Goal: Task Accomplishment & Management: Manage account settings

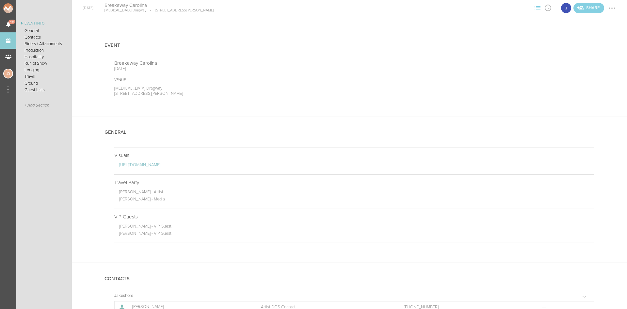
scroll to position [686, 0]
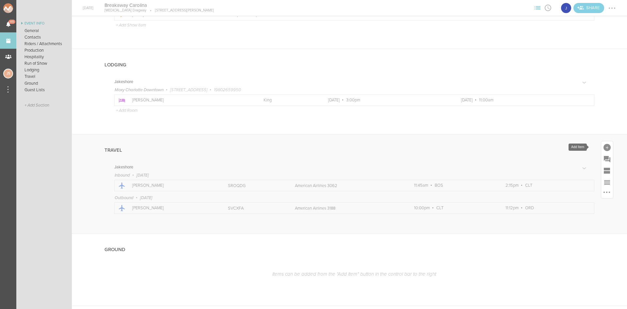
click at [604, 144] on div at bounding box center [607, 147] width 7 height 7
click at [565, 205] on icon at bounding box center [571, 204] width 13 height 13
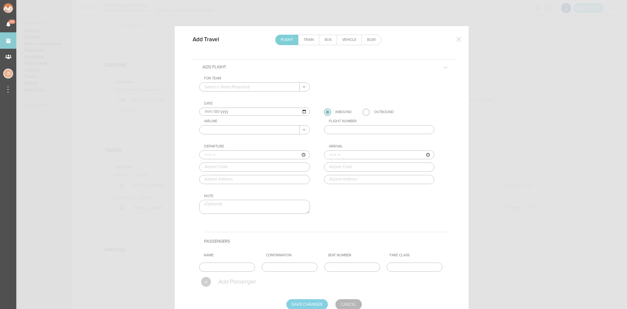
click at [226, 89] on input "text" at bounding box center [250, 87] width 100 height 8
click at [230, 97] on p "Jakeshore" at bounding box center [254, 97] width 100 height 11
type input "Jakeshore"
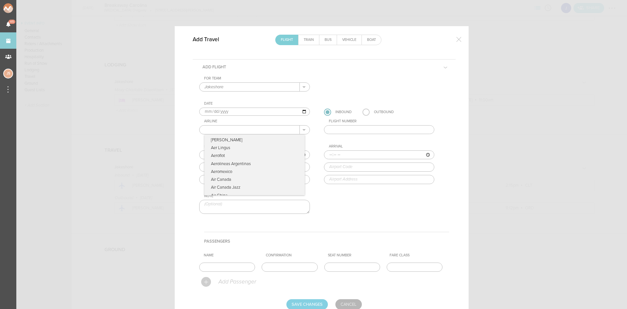
click at [218, 127] on input "text" at bounding box center [250, 129] width 100 height 8
type input "American Airlines"
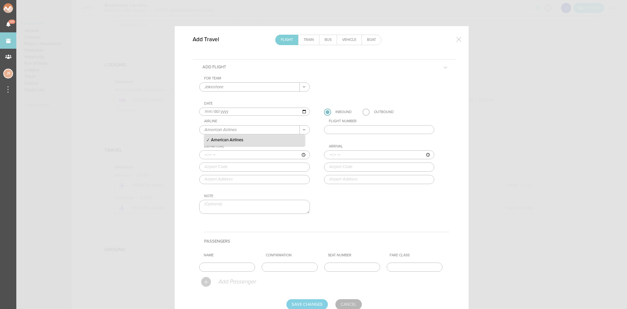
click at [345, 131] on input "text" at bounding box center [379, 129] width 111 height 9
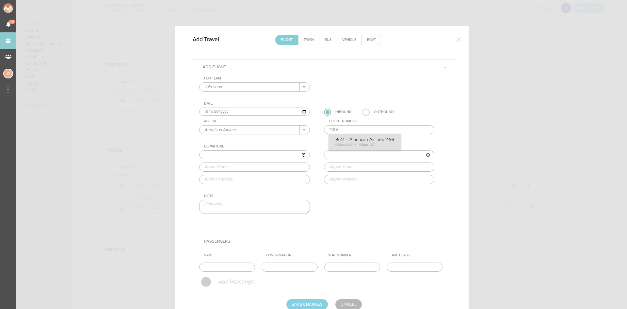
type input "1499"
type input "06:01"
type input "LAX"
type input "[GEOGRAPHIC_DATA], [STREET_ADDRESS]"
type input "13:55"
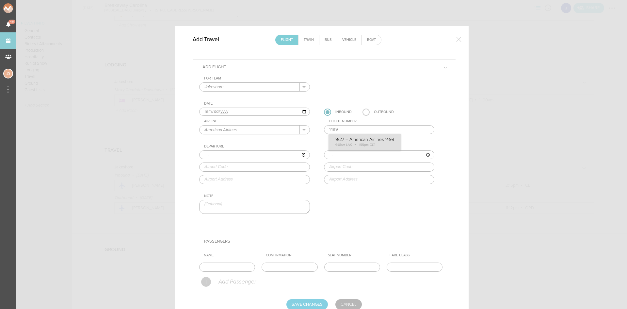
type input "CLT"
type input "[PERSON_NAME][GEOGRAPHIC_DATA][PERSON_NAME], [STREET_ADDRESS][PERSON_NAME]"
click at [361, 147] on div "For Team Jakeshore + Add New Team Jakeshore . Jakeshore Date [DATE] Inbound Out…" at bounding box center [324, 150] width 250 height 149
click at [239, 266] on input "text" at bounding box center [227, 266] width 56 height 9
type input "[PERSON_NAME]"
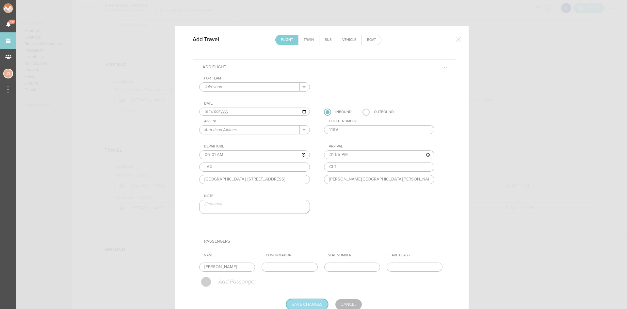
click at [305, 304] on input "Save Changes" at bounding box center [306, 304] width 41 height 10
type input "Saving..."
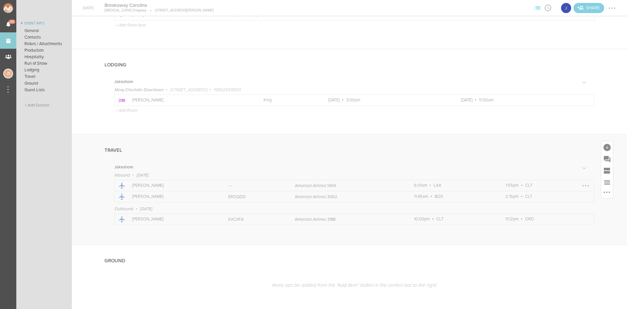
click at [585, 185] on div at bounding box center [585, 185] width 1 height 1
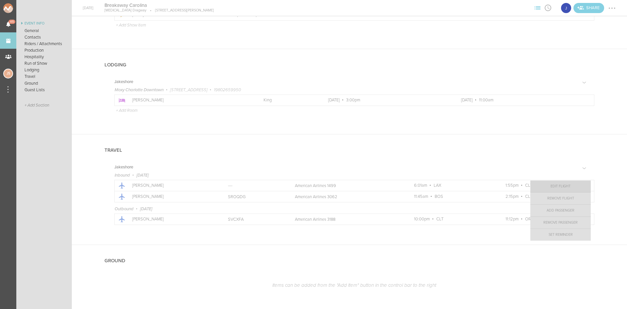
click at [572, 185] on link "Edit Flight" at bounding box center [560, 186] width 60 height 12
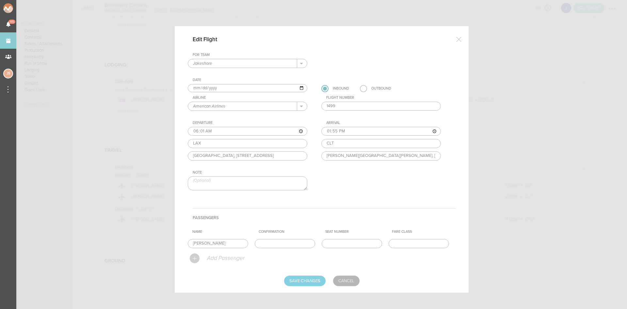
click at [200, 88] on input "[DATE]" at bounding box center [248, 88] width 120 height 8
type input "[DATE]"
click at [208, 100] on div "For Team Jakeshore + Add New Team Jakeshore . Date [DATE] 9/26 – American Airli…" at bounding box center [322, 127] width 268 height 149
click at [305, 278] on input "Save Changes" at bounding box center [304, 280] width 41 height 10
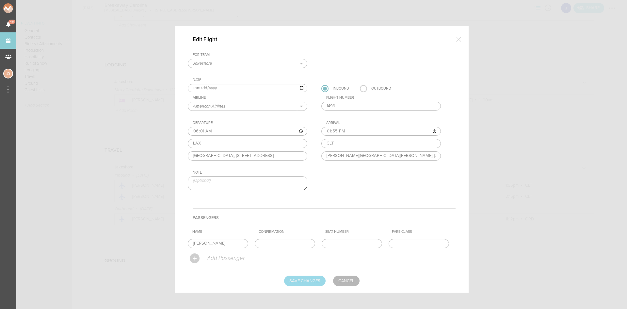
type input "Saving..."
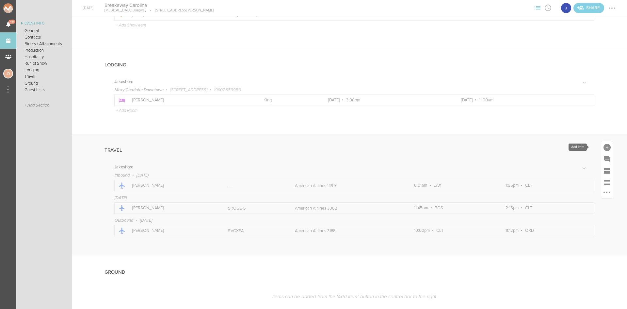
click at [601, 147] on div at bounding box center [607, 147] width 12 height 12
click at [566, 202] on icon at bounding box center [571, 204] width 10 height 10
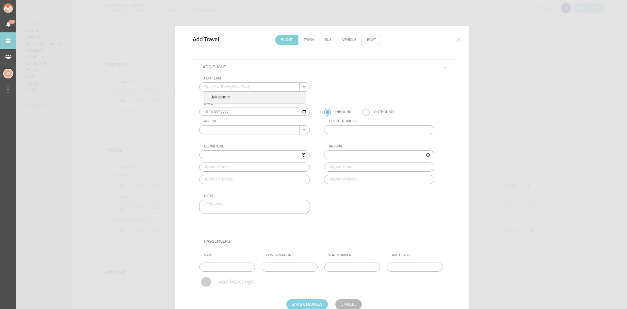
click at [217, 88] on input "text" at bounding box center [250, 87] width 100 height 8
click at [220, 97] on p "Jakeshore" at bounding box center [254, 97] width 100 height 11
type input "Jakeshore"
click at [213, 111] on input "[DATE]" at bounding box center [254, 111] width 111 height 8
type input "[DATE]"
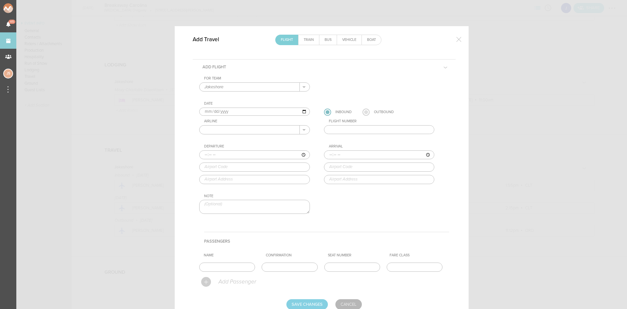
click at [363, 112] on label at bounding box center [366, 111] width 7 height 7
click at [0, 0] on input "radio" at bounding box center [0, 0] width 0 height 0
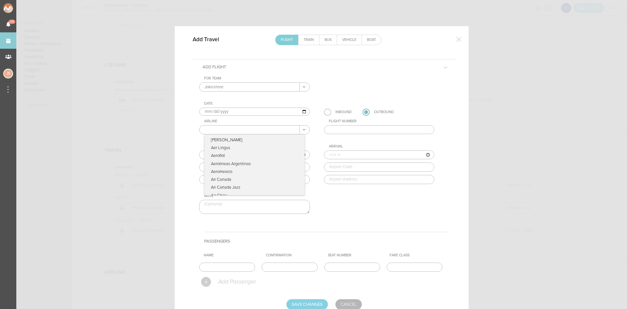
click at [223, 128] on input "text" at bounding box center [250, 129] width 100 height 8
type input "American Airlines"
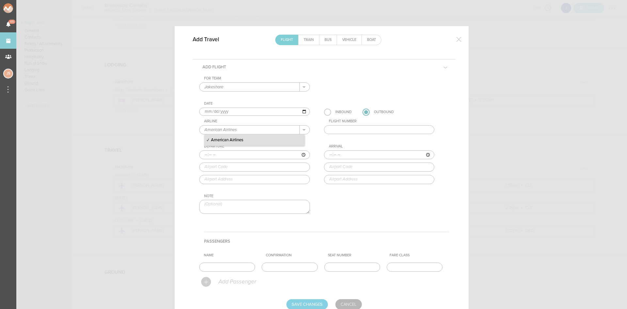
click at [239, 138] on p "American Airlines" at bounding box center [254, 140] width 100 height 11
click at [334, 131] on input "text" at bounding box center [379, 129] width 111 height 9
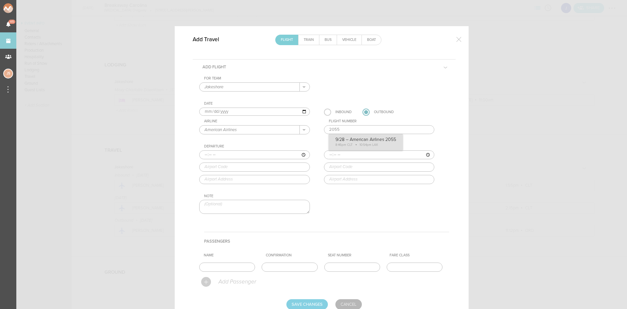
type input "2055"
type input "20:46"
type input "CLT"
type input "[PERSON_NAME][GEOGRAPHIC_DATA][PERSON_NAME], [STREET_ADDRESS][PERSON_NAME]"
type input "22:54"
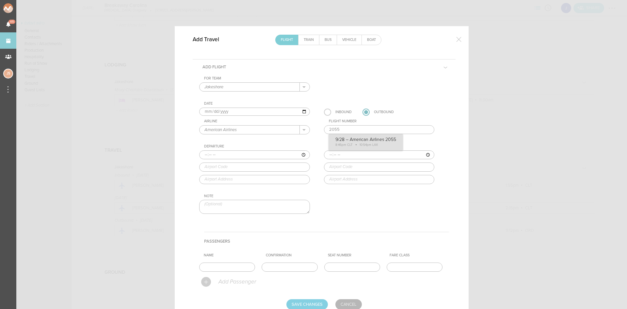
type input "LAX"
type input "[GEOGRAPHIC_DATA], [STREET_ADDRESS]"
click at [341, 143] on div "For Team Jakeshore + Add New Team Jakeshore . Jakeshore Date [DATE] Inbound Out…" at bounding box center [324, 150] width 250 height 149
click at [230, 266] on input "text" at bounding box center [227, 266] width 56 height 9
type input "[PERSON_NAME]"
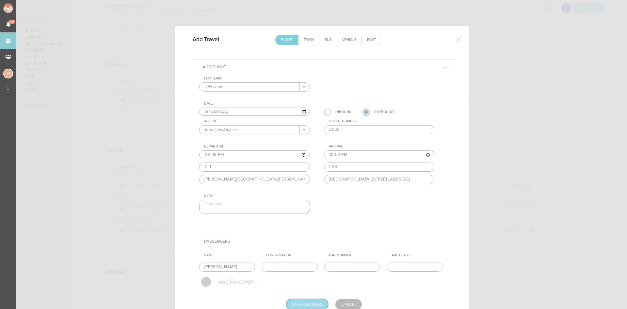
click at [308, 305] on input "Save Changes" at bounding box center [306, 304] width 41 height 10
type input "Saving..."
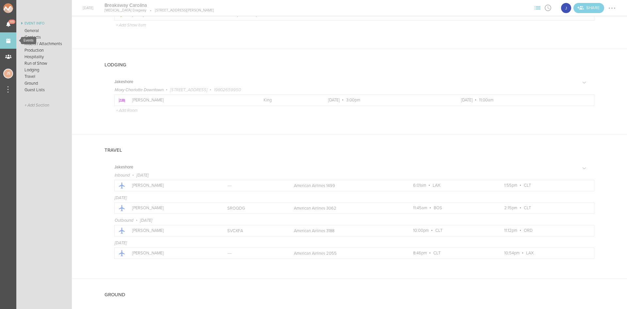
click at [14, 40] on link "Events" at bounding box center [8, 40] width 16 height 16
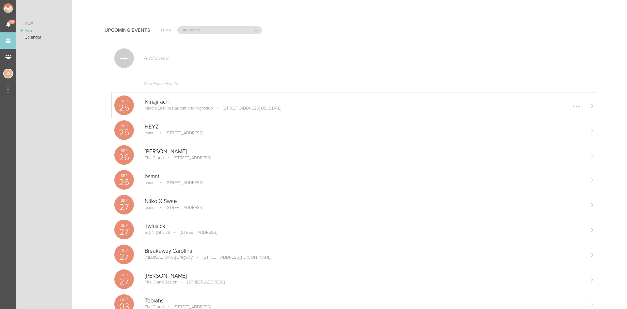
click at [198, 106] on p "Middle East Restaurant and Nightclub" at bounding box center [179, 107] width 68 height 5
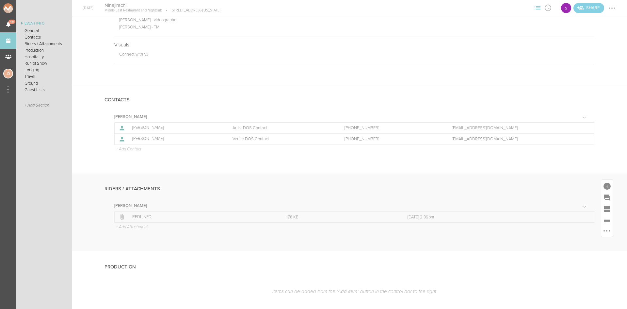
scroll to position [163, 0]
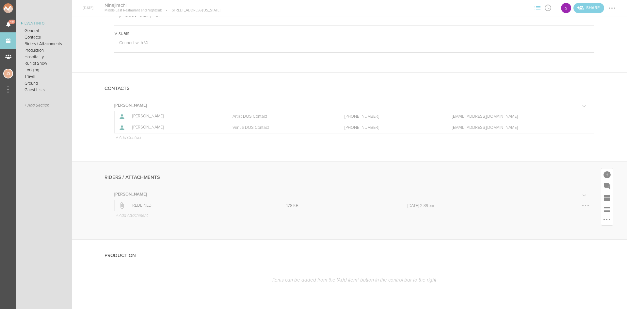
click at [582, 205] on div at bounding box center [585, 205] width 10 height 10
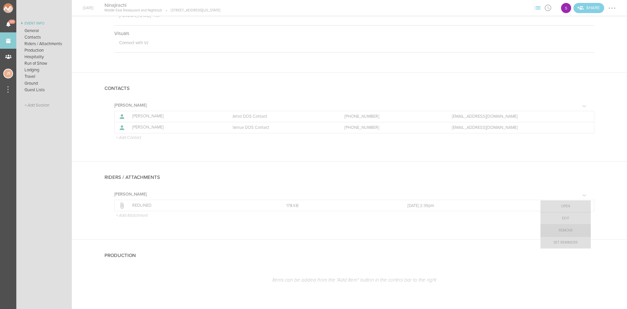
click at [569, 228] on link "Remove" at bounding box center [566, 230] width 50 height 12
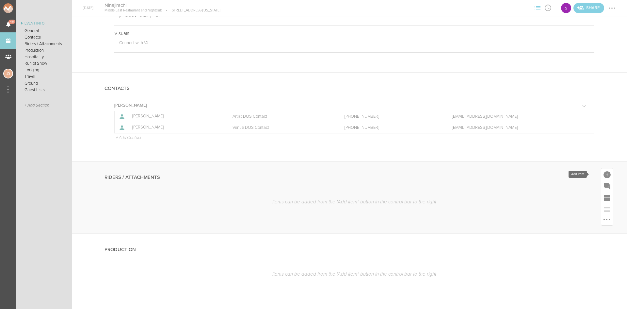
click at [604, 176] on div at bounding box center [607, 174] width 7 height 7
click at [509, 195] on icon at bounding box center [515, 188] width 13 height 13
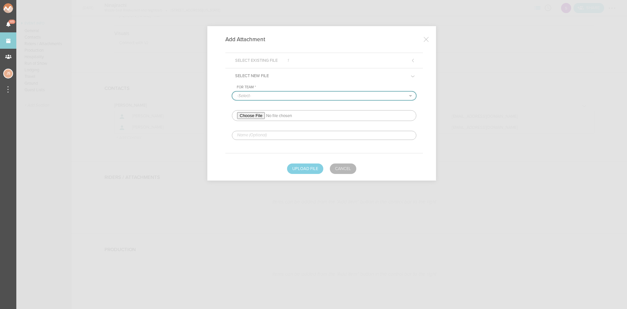
click at [255, 97] on select "-Select- Sonia" at bounding box center [324, 95] width 184 height 8
click at [232, 91] on select "-Select- Sonia" at bounding box center [324, 95] width 184 height 8
click at [256, 110] on div "For Team * -Select- Sonia Required" at bounding box center [324, 112] width 185 height 55
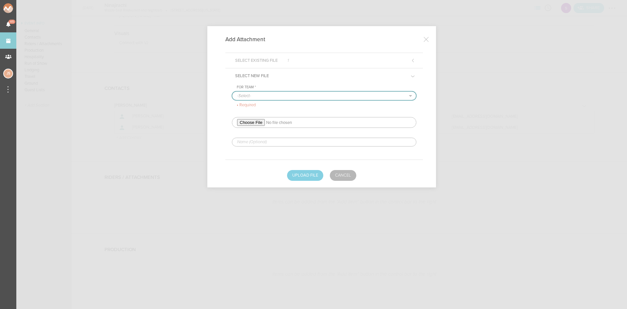
click at [255, 97] on select "-Select- Sonia" at bounding box center [324, 95] width 184 height 8
select select "1919"
click at [232, 91] on select "-Select- Sonia" at bounding box center [324, 95] width 184 height 8
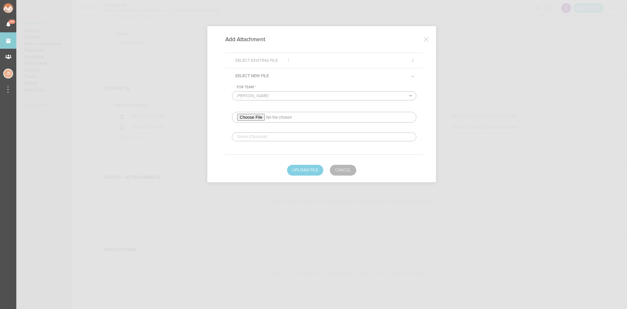
click at [256, 122] on div "For Team * -Select- Sonia Required" at bounding box center [324, 113] width 185 height 56
click at [255, 114] on input "file" at bounding box center [324, 115] width 185 height 11
type input "C:\fakepath\NINAJIRACHI Tech + Hospo Rider 2025 (no VJ_LD) (2)-REDLINED.pdf"
click at [283, 134] on input "text" at bounding box center [324, 135] width 185 height 9
type input "REDLINED HERE"
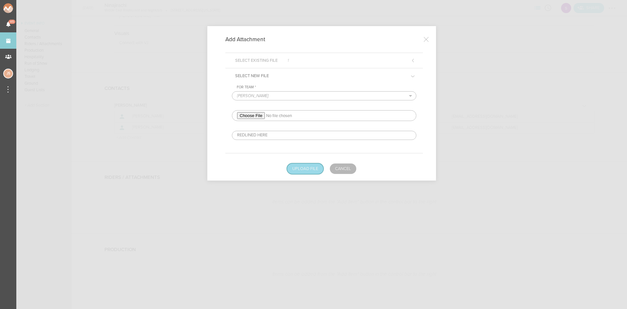
click at [305, 169] on button "Upload File" at bounding box center [305, 168] width 36 height 10
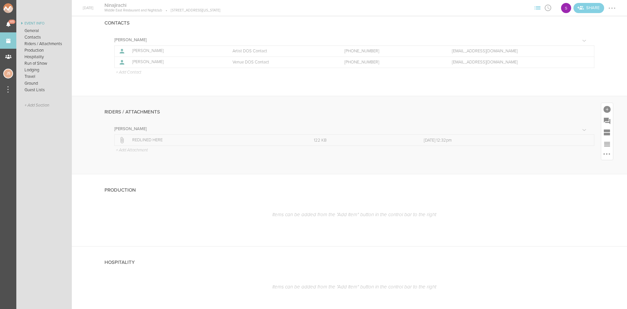
scroll to position [65, 0]
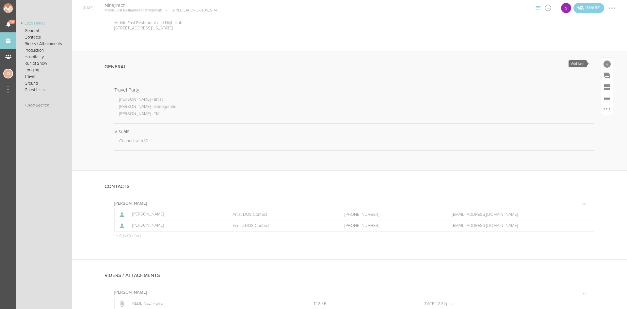
click at [605, 64] on div at bounding box center [607, 63] width 7 height 7
click at [514, 163] on icon at bounding box center [515, 163] width 8 height 7
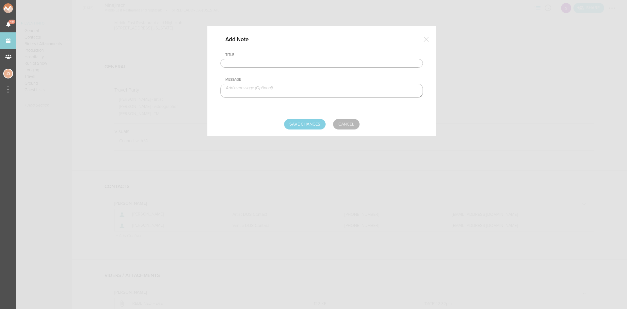
click at [291, 61] on input "text" at bounding box center [321, 63] width 202 height 9
type input "Visuals - Syzy"
click at [298, 90] on textarea at bounding box center [321, 91] width 202 height 14
paste textarea "https://www.dropbox.com/scl/fo/ej9dko8xjmqoo94ntcd4i/AL79iKlApB--TmOlJvzXNNs?rl…"
type textarea "https://www.dropbox.com/scl/fo/ej9dko8xjmqoo94ntcd4i/AL79iKlApB--TmOlJvzXNNs?rl…"
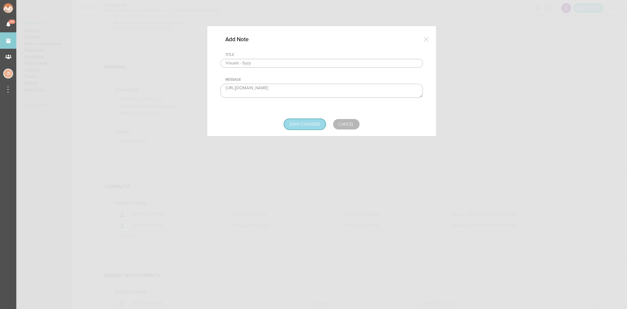
click at [306, 126] on input "Save Changes" at bounding box center [304, 124] width 41 height 10
type input "Saving..."
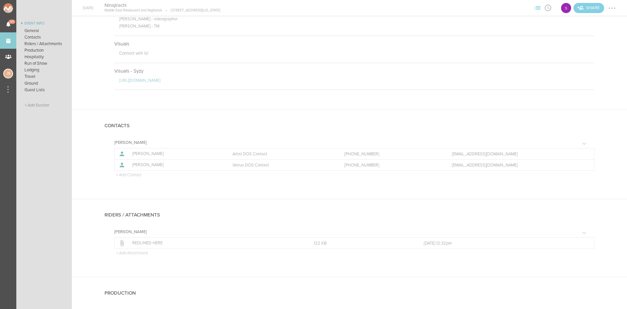
scroll to position [294, 0]
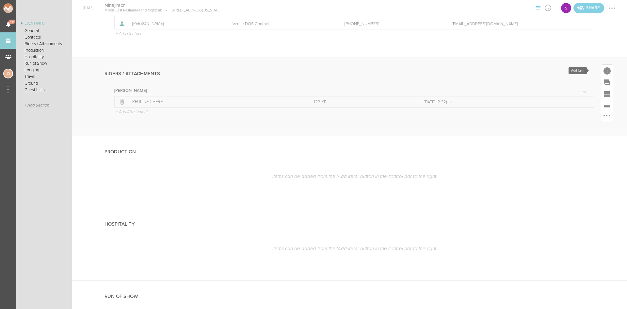
click at [604, 70] on div at bounding box center [607, 70] width 7 height 7
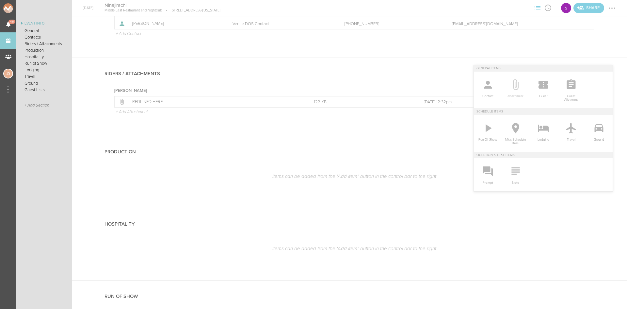
click at [515, 84] on icon at bounding box center [515, 84] width 13 height 13
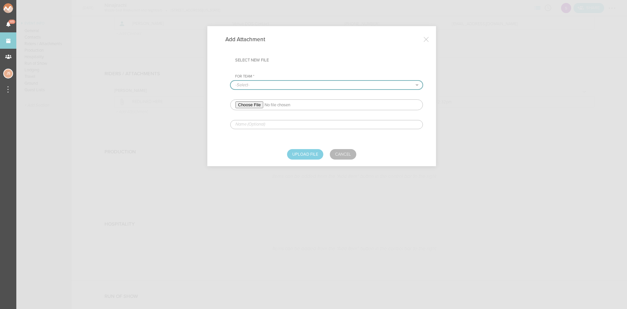
click at [295, 86] on select "-Select- Sonia" at bounding box center [327, 85] width 192 height 8
select select "1919"
click at [231, 81] on select "-Select- Sonia" at bounding box center [327, 85] width 192 height 8
click at [258, 102] on input "file" at bounding box center [326, 104] width 193 height 11
type input "C:\fakepath\Syzy Rider updated 1.9.24-redlined.pdf"
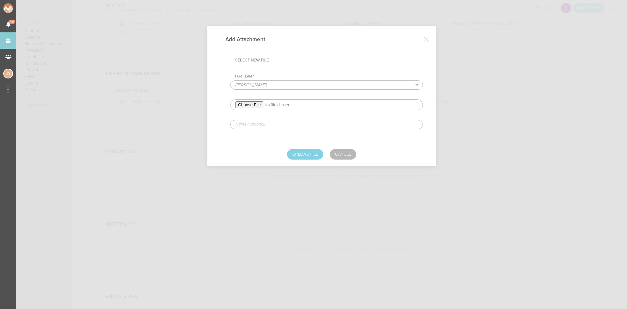
click at [309, 118] on div "For Team * -Select- Sonia" at bounding box center [326, 101] width 193 height 55
click at [308, 122] on input "text" at bounding box center [326, 124] width 193 height 9
type input "REDLINED HERE - Syzy"
click at [304, 153] on button "Upload File" at bounding box center [305, 154] width 36 height 10
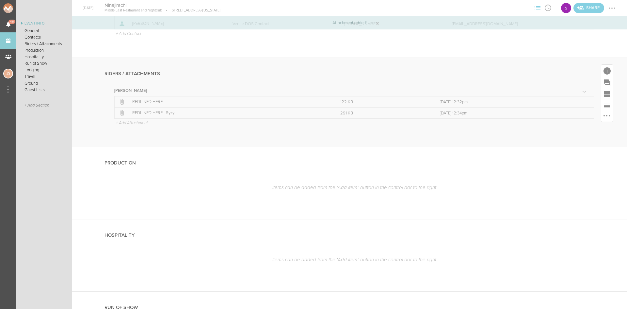
scroll to position [196, 0]
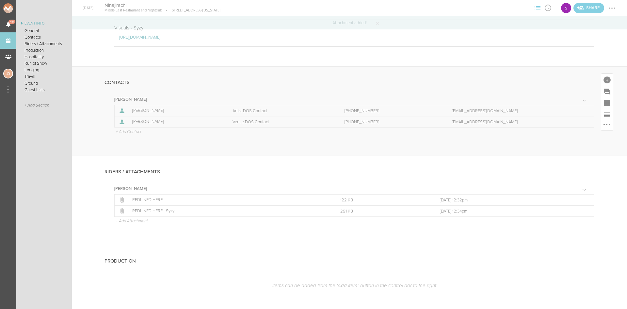
click at [133, 132] on p "+ Add Contact" at bounding box center [128, 131] width 26 height 5
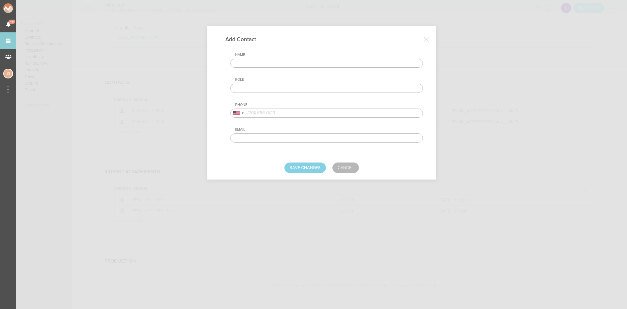
drag, startPoint x: 296, startPoint y: 61, endPoint x: 300, endPoint y: 65, distance: 5.3
click at [296, 61] on input "text" at bounding box center [326, 63] width 193 height 9
type input "Lane Anderson"
type input "Artist DOS Contact - Syzy"
click at [293, 114] on input "tel" at bounding box center [326, 112] width 193 height 9
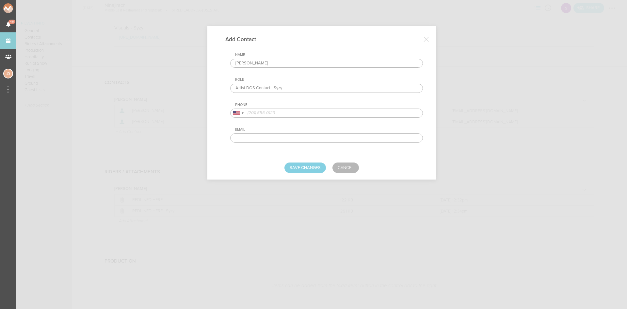
paste input "1 (714) 600-0535"
type input "1 (714) 600-0535"
click at [306, 159] on form "Name Lane Anderson Role Artist DOS Contact - Syzy Phone United States + 1 Unite…" at bounding box center [321, 113] width 202 height 120
click at [310, 164] on button "Save Changes" at bounding box center [304, 167] width 41 height 10
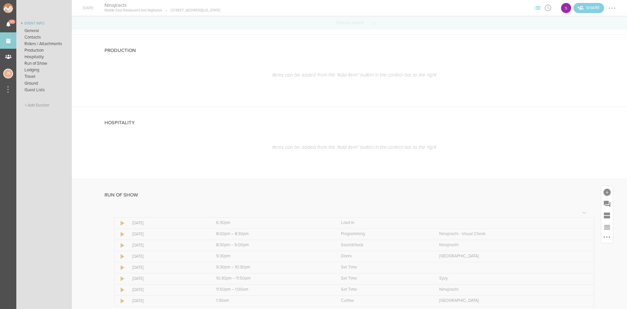
scroll to position [490, 0]
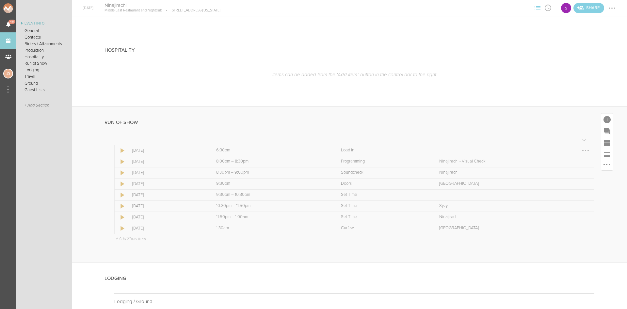
click at [582, 153] on div at bounding box center [585, 150] width 10 height 10
click at [571, 164] on link "Edit Item" at bounding box center [566, 163] width 50 height 12
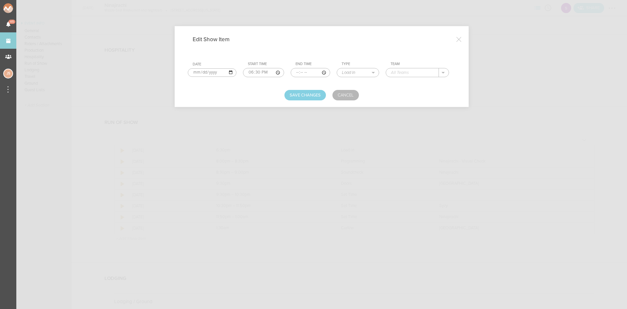
click at [259, 72] on input "18:30" at bounding box center [263, 72] width 41 height 9
type input "18:00"
click at [299, 94] on button "Save Changes" at bounding box center [304, 95] width 41 height 10
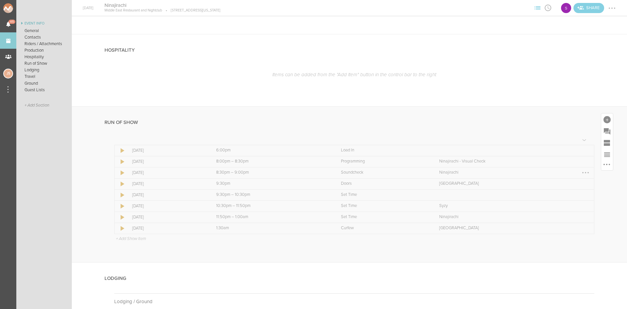
click at [581, 172] on div at bounding box center [585, 172] width 10 height 10
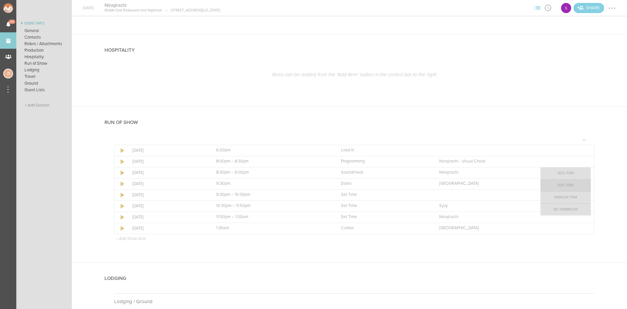
drag, startPoint x: 570, startPoint y: 183, endPoint x: 481, endPoint y: 138, distance: 99.0
click at [569, 183] on link "Edit Item" at bounding box center [566, 185] width 50 height 12
select select "Soundcheck"
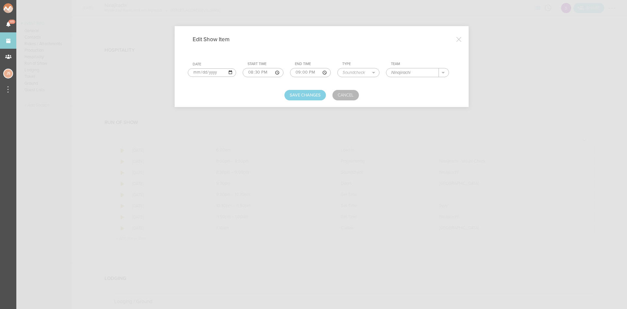
click at [306, 74] on input "21:00" at bounding box center [310, 72] width 41 height 9
type input "21:30"
click at [313, 92] on button "Save Changes" at bounding box center [304, 95] width 41 height 10
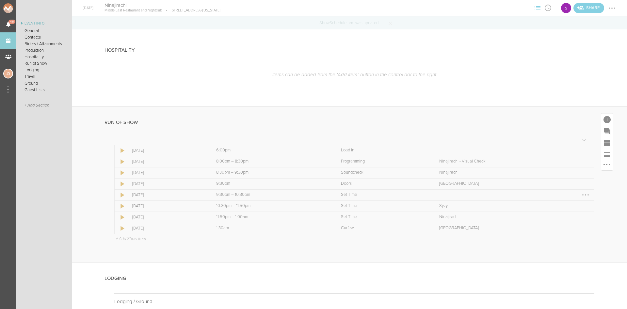
click at [582, 197] on div at bounding box center [585, 194] width 10 height 10
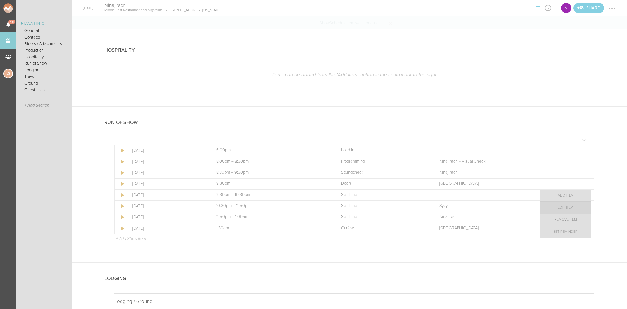
click at [571, 206] on link "Edit Item" at bounding box center [566, 208] width 50 height 12
select select "Set Time"
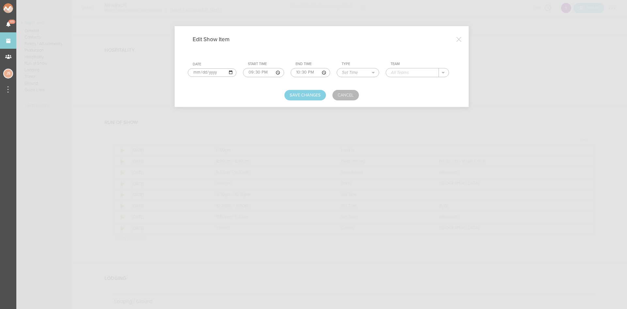
click at [412, 72] on input "text" at bounding box center [412, 72] width 53 height 8
click at [417, 72] on input "ghostnaps b2 K1N" at bounding box center [412, 72] width 53 height 8
type input "ghostnaps b2b K1N"
click at [309, 94] on button "Save Changes" at bounding box center [304, 95] width 41 height 10
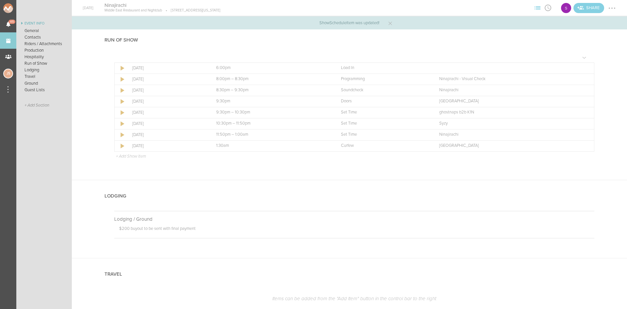
scroll to position [588, 0]
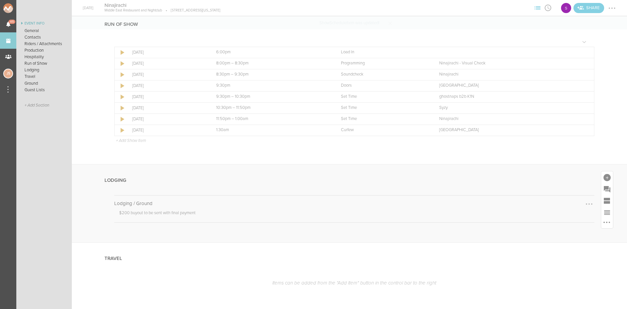
click at [585, 201] on div at bounding box center [589, 204] width 10 height 10
click at [570, 206] on link "Edit Note" at bounding box center [569, 205] width 50 height 12
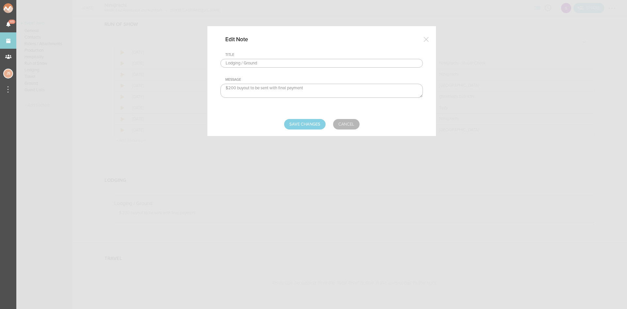
click at [272, 61] on input "Lodging / Ground" at bounding box center [321, 63] width 202 height 9
type input "Lodging / Ground - Nina"
click at [307, 121] on input "Save Changes" at bounding box center [304, 124] width 41 height 10
type input "Saving..."
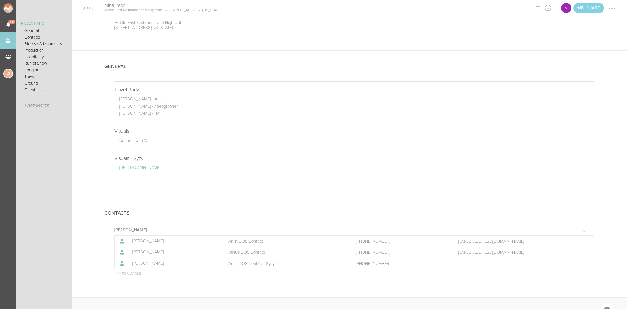
scroll to position [65, 0]
click at [586, 129] on div at bounding box center [589, 132] width 10 height 10
click at [572, 133] on link "Edit Note" at bounding box center [569, 133] width 50 height 12
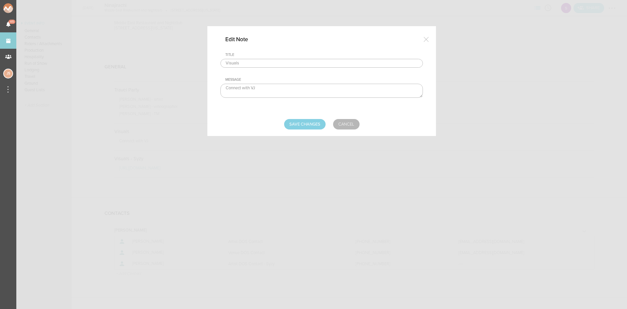
drag, startPoint x: 287, startPoint y: 90, endPoint x: 188, endPoint y: 84, distance: 98.5
click at [188, 84] on div "Edit Note Title Visuals Message Connect with VJ Save Changes Cancel" at bounding box center [313, 154] width 627 height 309
paste textarea "https://www.dropbox.com/scl/fo/kujpr9j3wu9jssjl48648/AIZqHvEOcPgKqLmR3-g7ulo?rl…"
type textarea "https://www.dropbox.com/scl/fo/kujpr9j3wu9jssjl48648/AIZqHvEOcPgKqLmR3-g7ulo?rl…"
click at [322, 122] on input "Save Changes" at bounding box center [304, 124] width 41 height 10
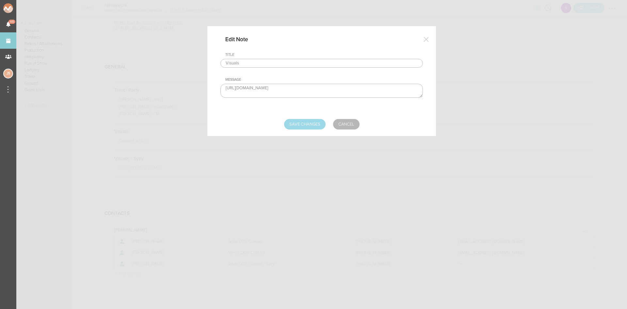
type input "Saving..."
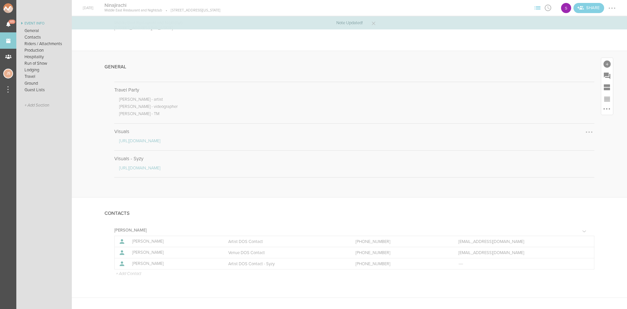
click at [584, 133] on div at bounding box center [589, 132] width 10 height 10
click at [562, 132] on link "Edit Note" at bounding box center [569, 133] width 50 height 12
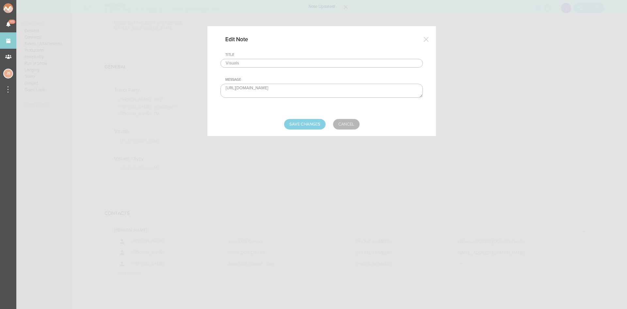
click at [269, 63] on input "Visuals" at bounding box center [321, 63] width 202 height 9
type input "Visuals - Ninajirachi"
click at [308, 127] on input "Save Changes" at bounding box center [304, 124] width 41 height 10
type input "Saving..."
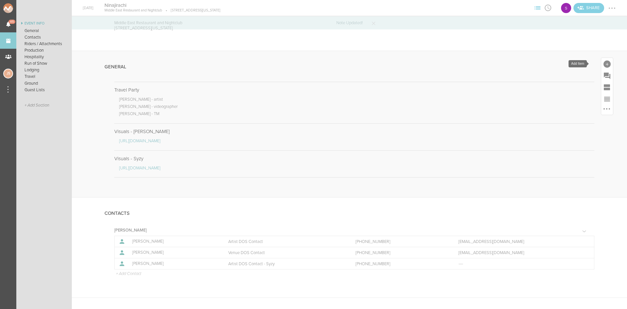
click at [604, 64] on div at bounding box center [607, 63] width 7 height 7
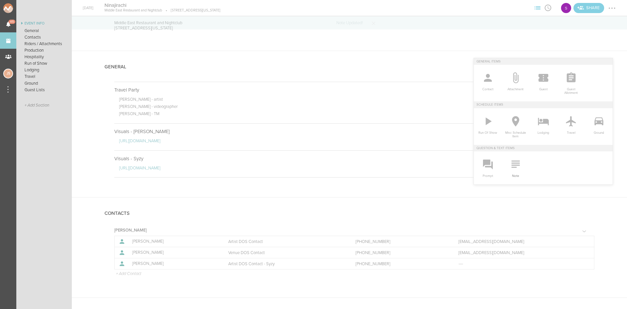
drag, startPoint x: 515, startPoint y: 170, endPoint x: 457, endPoint y: 140, distance: 65.4
click at [515, 170] on icon at bounding box center [515, 163] width 13 height 13
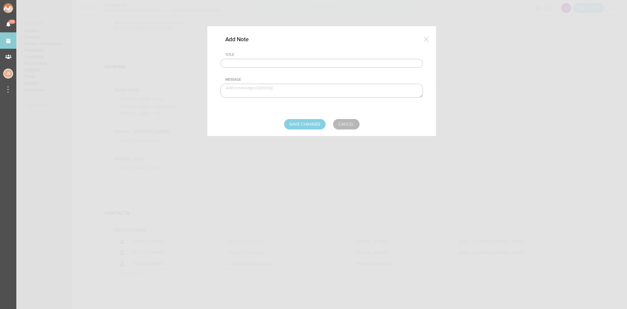
click at [271, 63] on input "text" at bounding box center [321, 63] width 202 height 9
type input "Visuals - Ghostnaps K1N"
click at [276, 93] on textarea at bounding box center [321, 91] width 202 height 14
paste textarea "https://www.dropbox.com/scl/fo/ryw6z1vkvhg1922sas2qk/AHchipmhXK7ZcR0WmGx594Y?rl…"
type textarea "https://www.dropbox.com/scl/fo/ryw6z1vkvhg1922sas2qk/AHchipmhXK7ZcR0WmGx594Y?rl…"
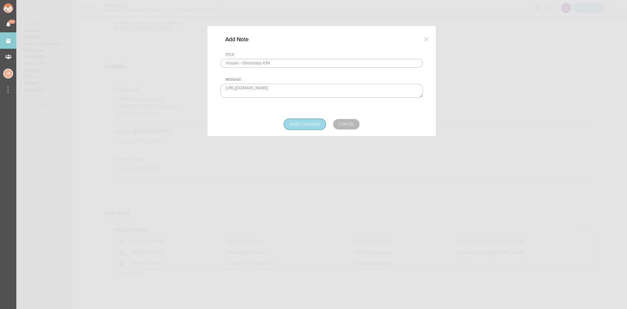
click at [311, 126] on input "Save Changes" at bounding box center [304, 124] width 41 height 10
type input "Saving..."
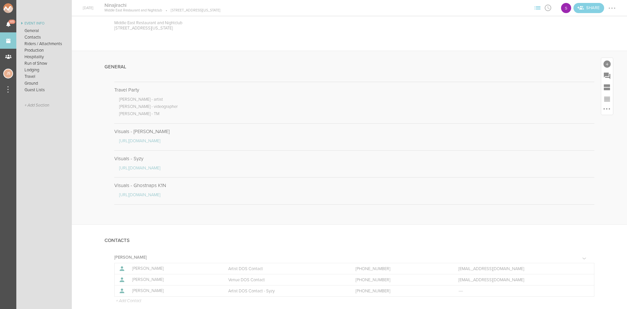
scroll to position [98, 0]
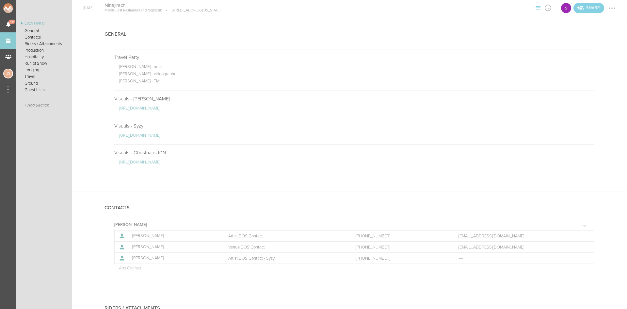
click at [608, 10] on div at bounding box center [612, 8] width 10 height 10
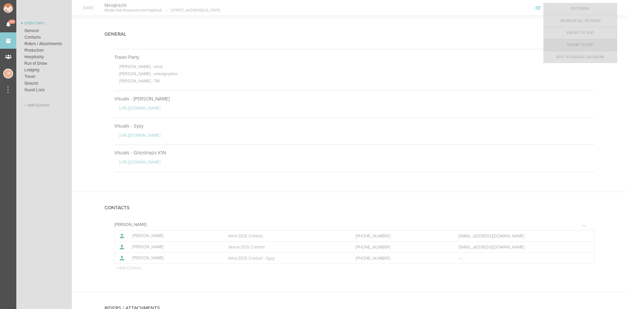
click at [596, 43] on link "Export to PDF" at bounding box center [580, 45] width 74 height 12
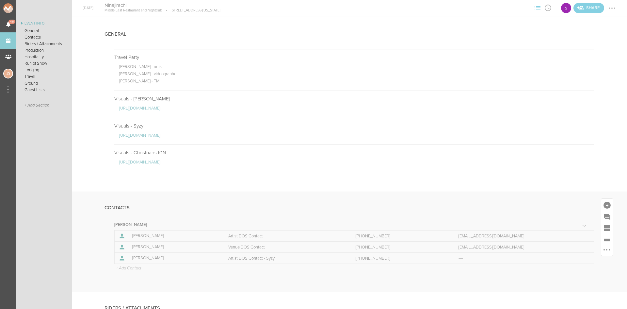
click at [129, 268] on p "+ Add Contact" at bounding box center [128, 268] width 26 height 5
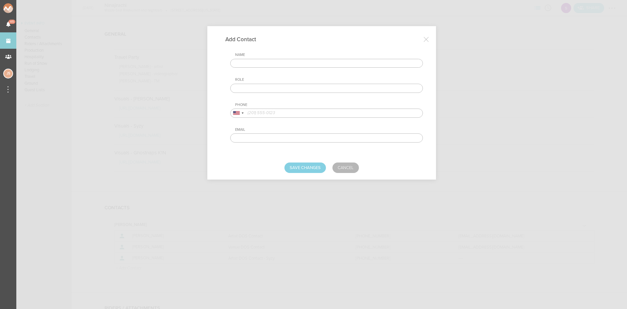
click at [254, 65] on input "text" at bounding box center [326, 63] width 193 height 9
type input "Aaron Diamond"
type input "LED Wall"
click at [303, 118] on div "Name Aaron Diamond Role LED Wall Phone United States + 1 United Kingdom + 44 Af…" at bounding box center [326, 98] width 193 height 90
click at [302, 117] on input "tel" at bounding box center [326, 112] width 193 height 9
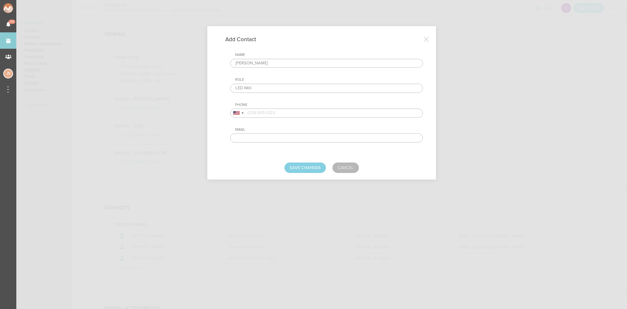
paste input "631-764-4601"
type input "631-764-4601"
click at [305, 167] on button "Save Changes" at bounding box center [304, 167] width 41 height 10
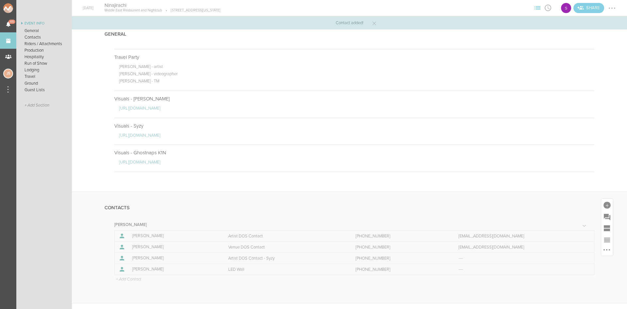
click at [135, 278] on p "+ Add Contact" at bounding box center [128, 279] width 26 height 5
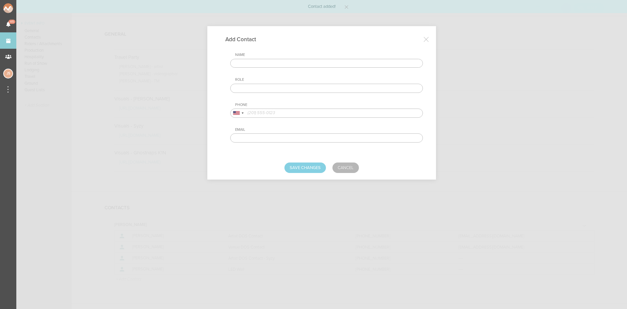
click at [250, 65] on input "text" at bounding box center [326, 63] width 193 height 9
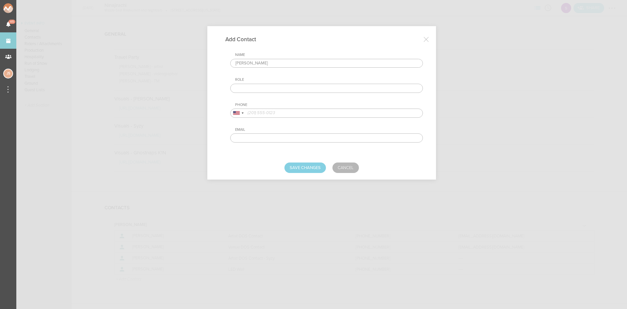
type input "Courtny Seipel"
click at [274, 111] on input "tel" at bounding box center [326, 112] width 193 height 9
paste input "602-769-9920"
type input "602-769-9920"
click at [266, 87] on input "text" at bounding box center [326, 88] width 193 height 9
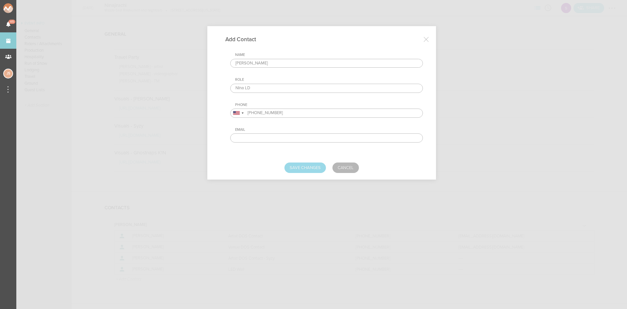
type input "NIna LD"
click at [309, 170] on button "Save Changes" at bounding box center [304, 167] width 41 height 10
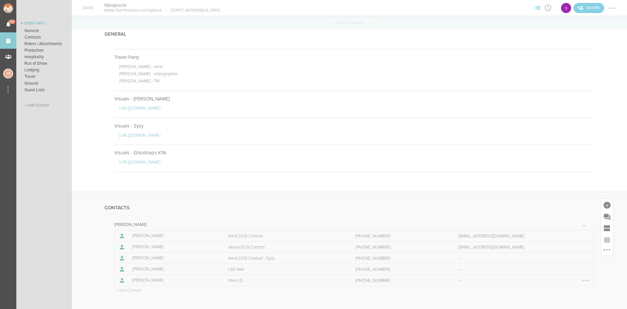
drag, startPoint x: 135, startPoint y: 291, endPoint x: 138, endPoint y: 282, distance: 9.6
click at [135, 291] on p "+ Add Contact" at bounding box center [128, 290] width 26 height 5
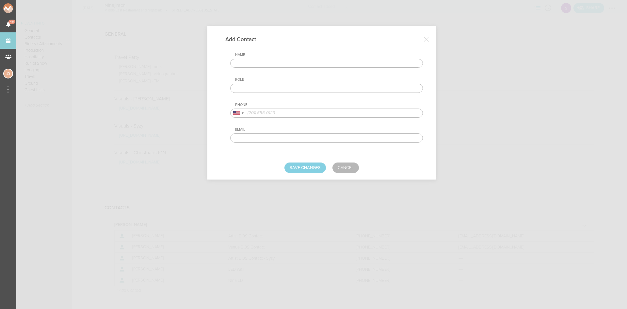
click at [251, 63] on input "text" at bounding box center [326, 63] width 193 height 9
type input "Marty"
type input "Merch Seller"
paste input "617) 319-9508‬"
type input "617) 319-9508‬"
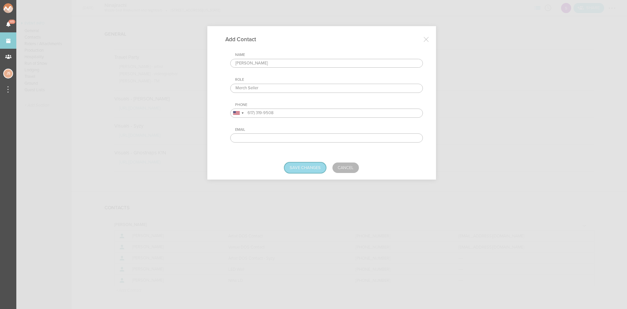
click at [318, 167] on button "Save Changes" at bounding box center [304, 167] width 41 height 10
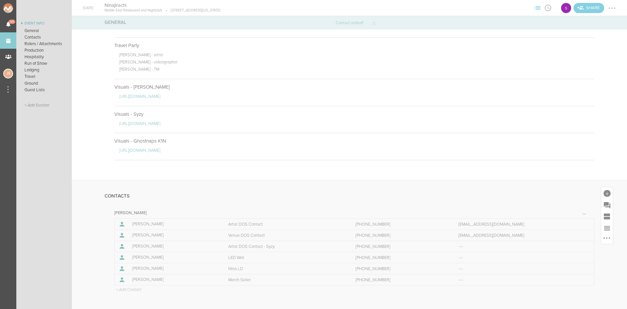
scroll to position [131, 0]
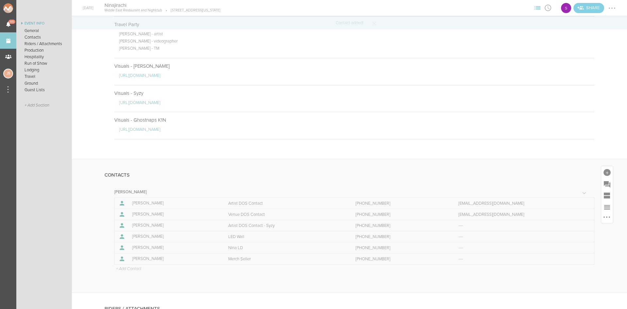
click at [127, 267] on p "+ Add Contact" at bounding box center [128, 268] width 26 height 5
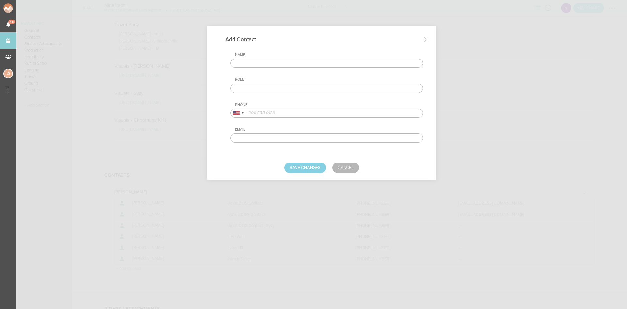
click at [261, 60] on input "text" at bounding box center [326, 63] width 193 height 9
type input "Jay Nightride"
type input "J"
type input "VJ"
click at [283, 111] on input "tel" at bounding box center [326, 112] width 193 height 9
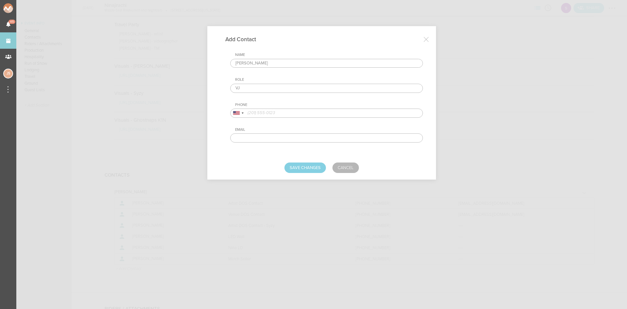
paste input "(978) 590-8805‬"
type input "(978) 590-8805‬"
click at [311, 166] on button "Save Changes" at bounding box center [304, 167] width 41 height 10
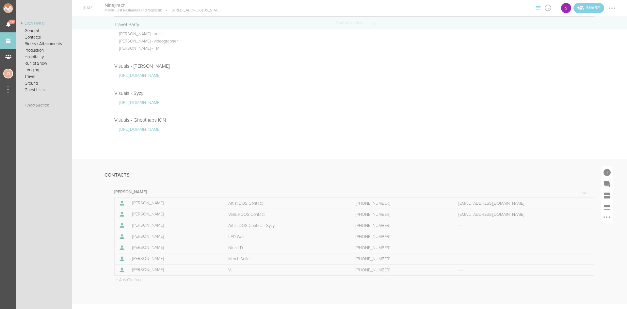
click at [129, 279] on p "+ Add Contact" at bounding box center [128, 279] width 26 height 5
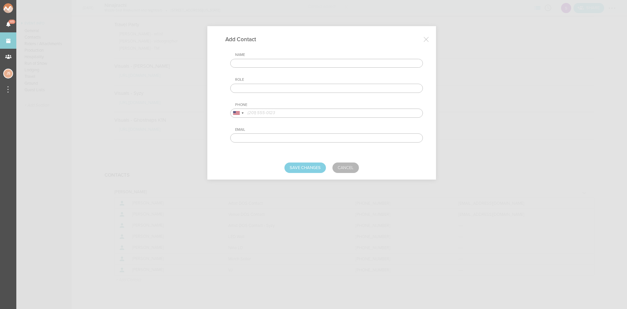
click at [251, 62] on input "text" at bounding box center [326, 63] width 193 height 9
click at [246, 62] on input "text" at bounding box center [326, 63] width 193 height 9
type input "Jarrod Eskrine"
type input "Back Up Venue DOS"
paste input "(978) 400-8031‬"
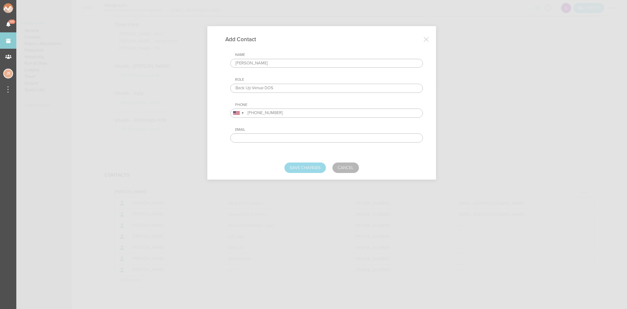
type input "(978) 400-8031‬"
click at [310, 172] on button "Save Changes" at bounding box center [304, 167] width 41 height 10
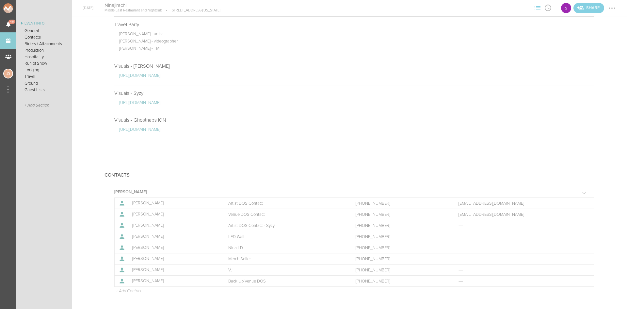
click at [614, 7] on div at bounding box center [612, 8] width 10 height 10
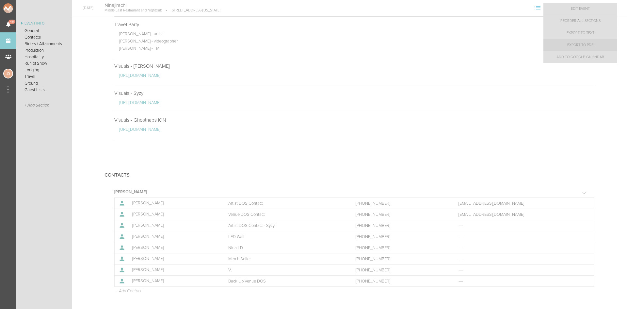
click at [601, 46] on link "Export to PDF" at bounding box center [580, 45] width 74 height 12
